Goal: Find specific page/section: Find specific page/section

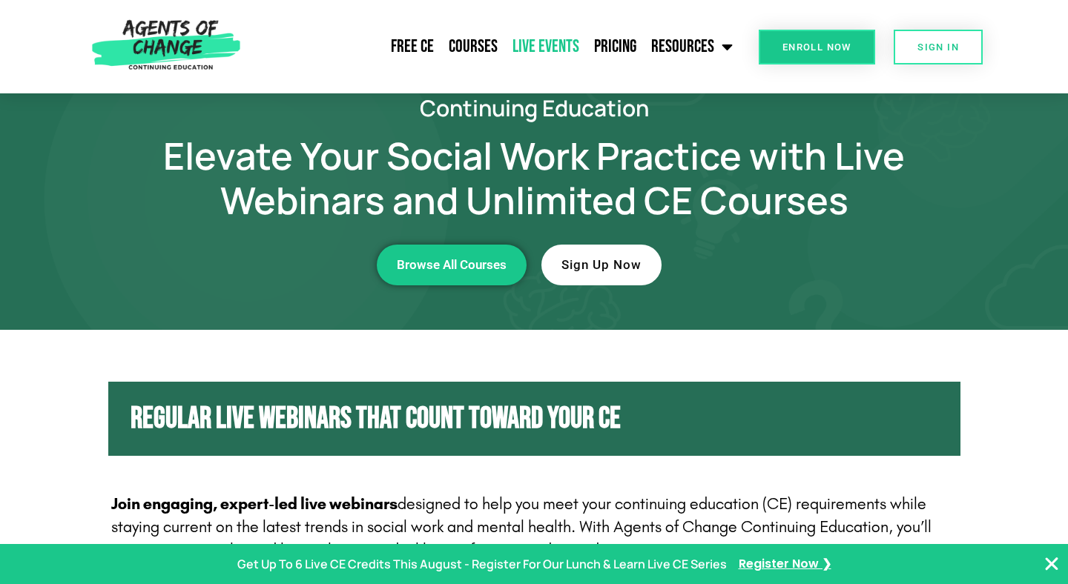
click at [528, 47] on link "Live Events" at bounding box center [546, 46] width 82 height 37
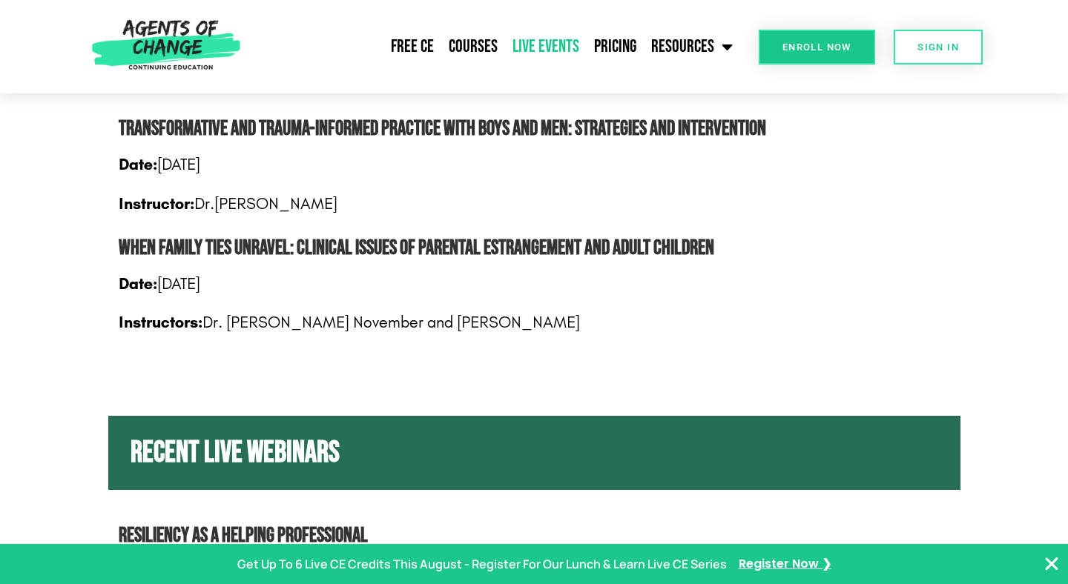
scroll to position [1556, 0]
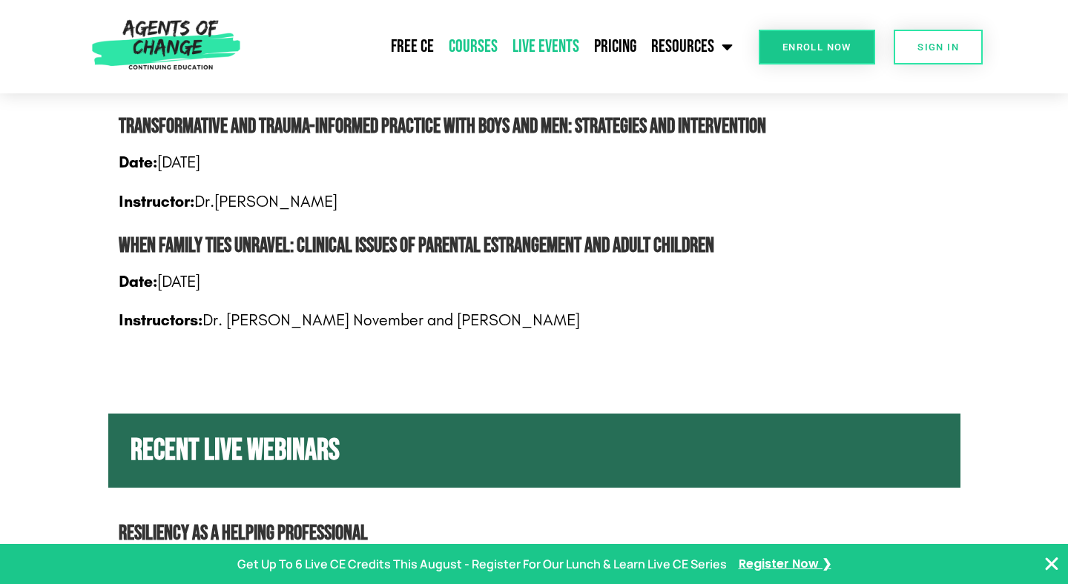
click at [480, 44] on link "Courses" at bounding box center [473, 46] width 64 height 37
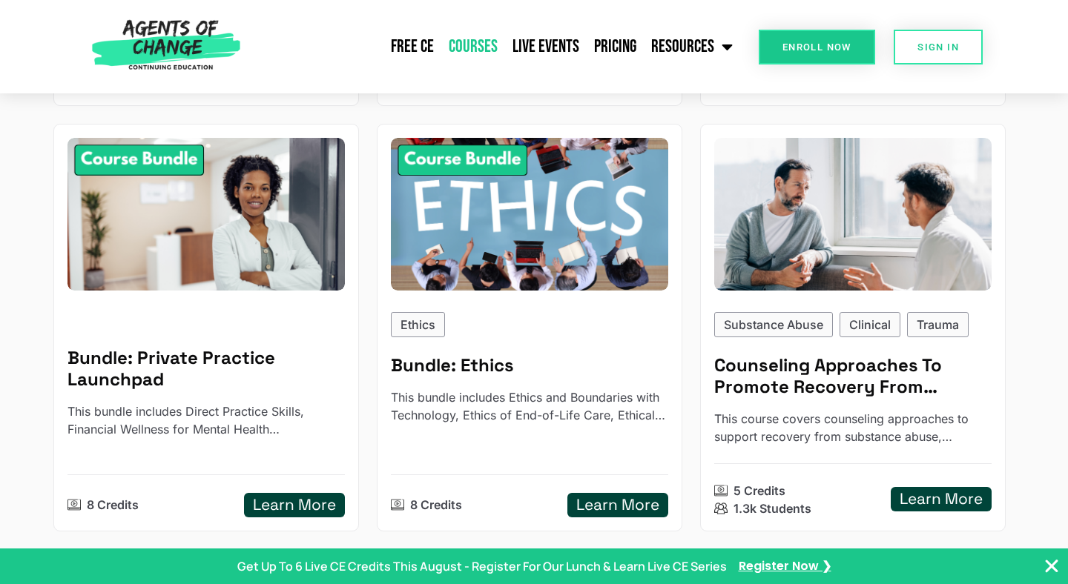
scroll to position [593, 0]
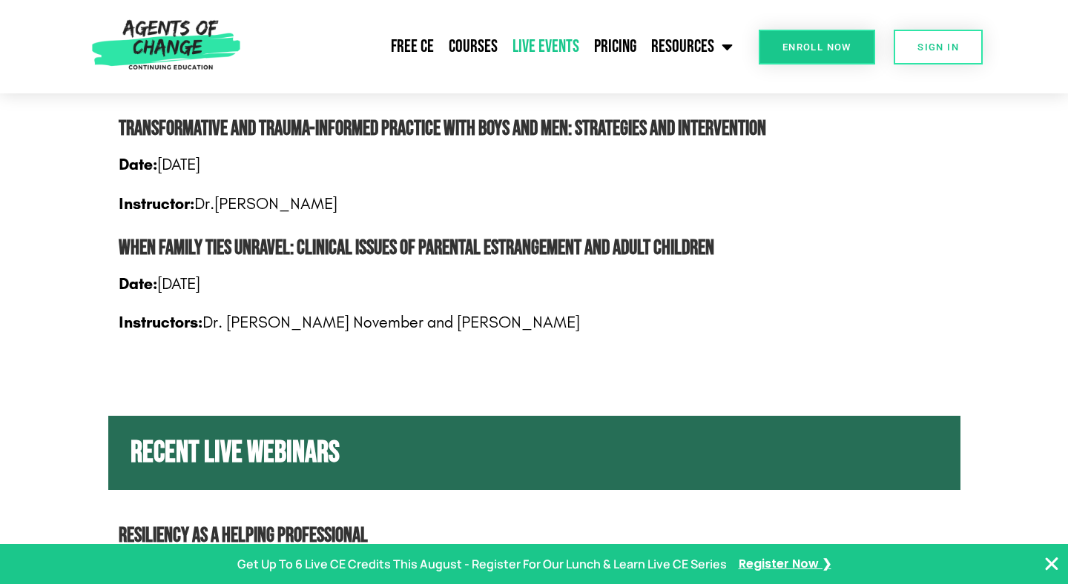
scroll to position [1556, 0]
